Goal: Task Accomplishment & Management: Use online tool/utility

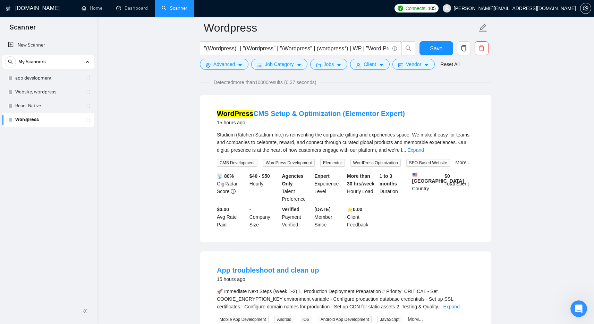
scroll to position [45, 0]
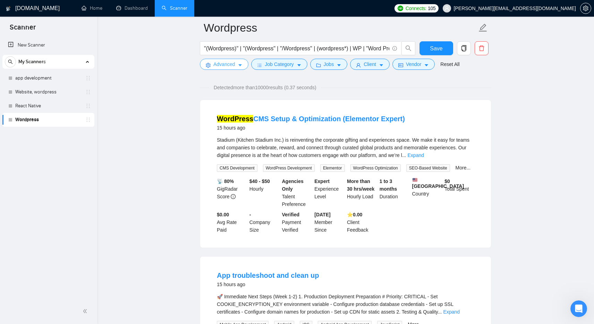
click at [231, 65] on span "Advanced" at bounding box center [224, 64] width 22 height 8
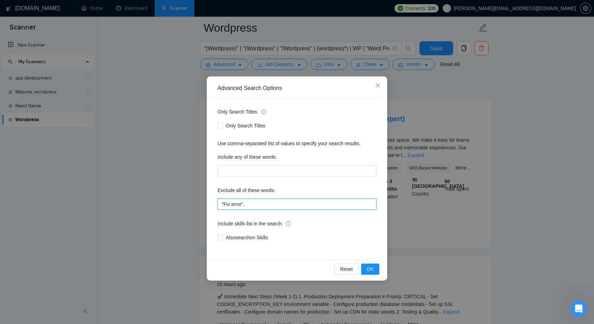
click at [260, 203] on input ""Fix error"," at bounding box center [297, 203] width 159 height 11
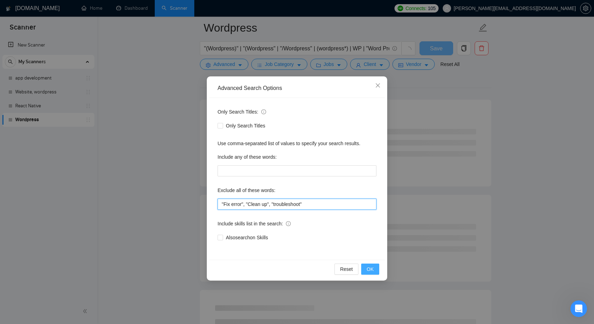
type input ""Fix error", "Clean up", "troubleshoot""
click at [371, 266] on span "OK" at bounding box center [370, 269] width 7 height 8
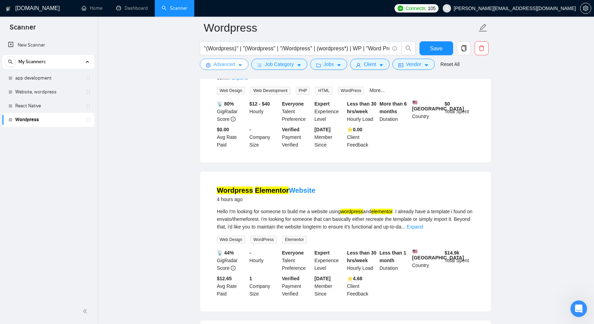
scroll to position [715, 0]
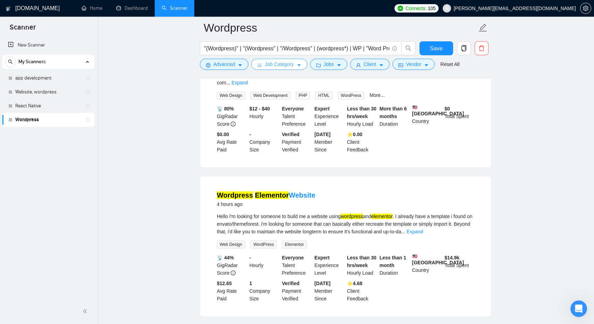
click at [280, 65] on span "Job Category" at bounding box center [279, 64] width 29 height 8
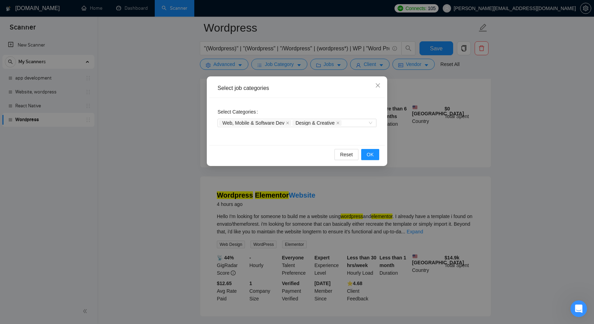
click at [331, 65] on div "Select job categories Select Categories Web, Mobile & Software Dev Design & Cre…" at bounding box center [297, 162] width 594 height 324
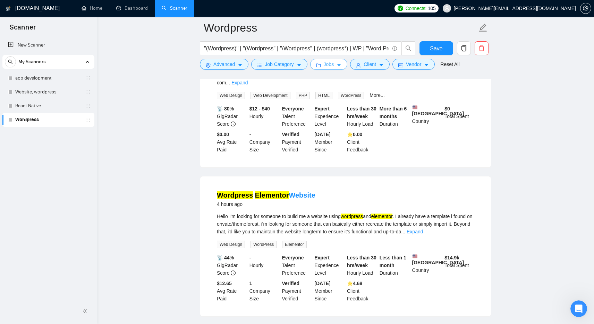
click at [331, 65] on span "Jobs" at bounding box center [329, 64] width 10 height 8
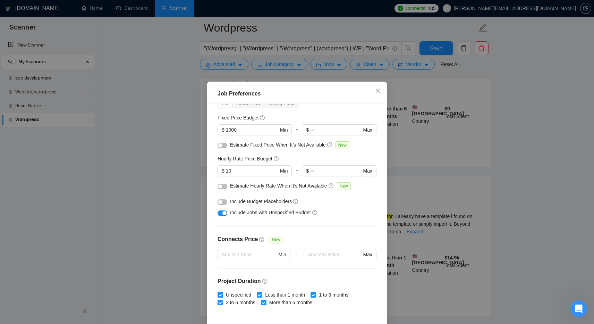
scroll to position [0, 0]
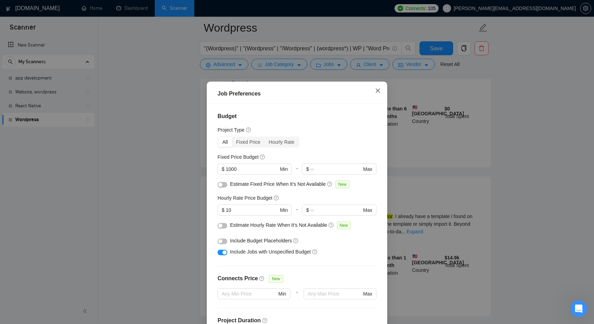
click at [377, 92] on icon "close" at bounding box center [378, 90] width 4 height 4
